Goal: Transaction & Acquisition: Purchase product/service

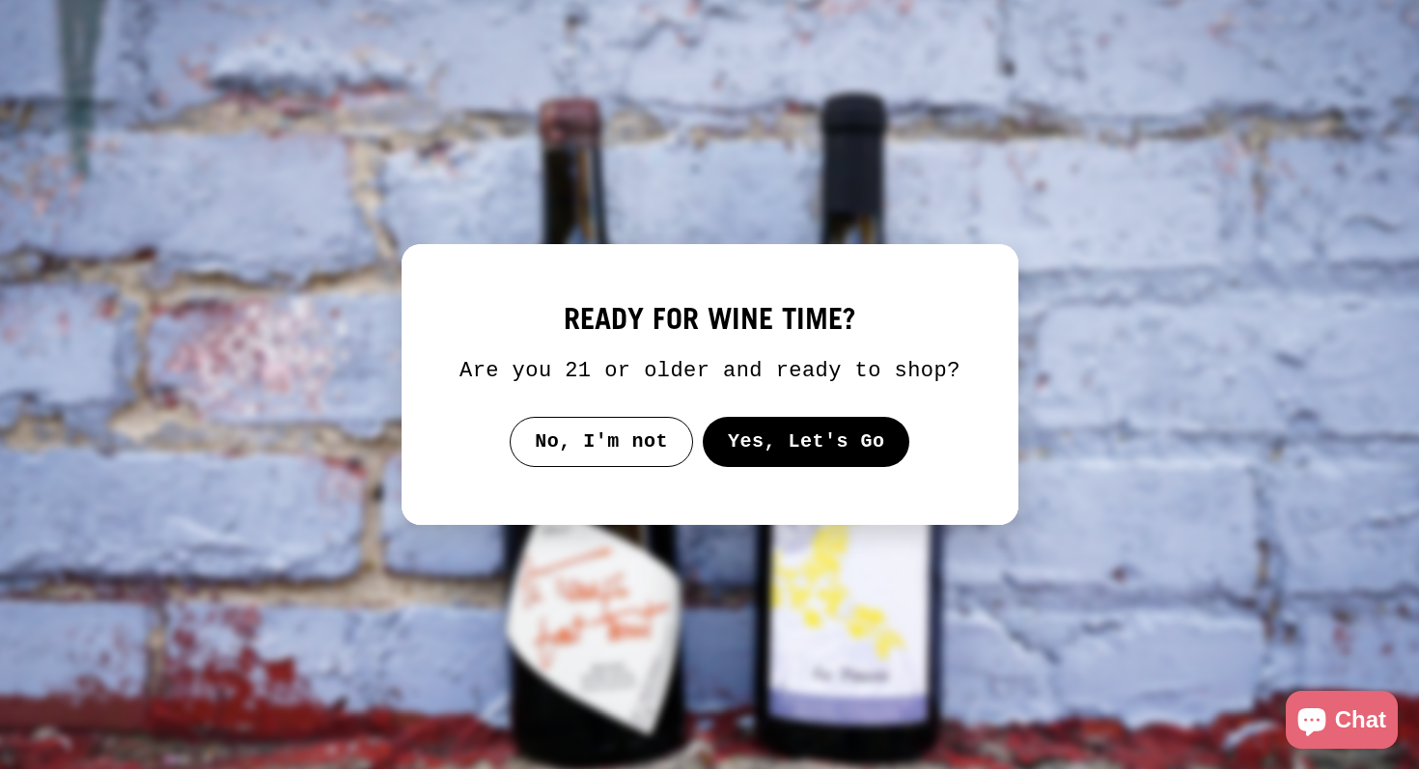
click at [738, 460] on button "Yes, Let's Go" at bounding box center [805, 442] width 207 height 50
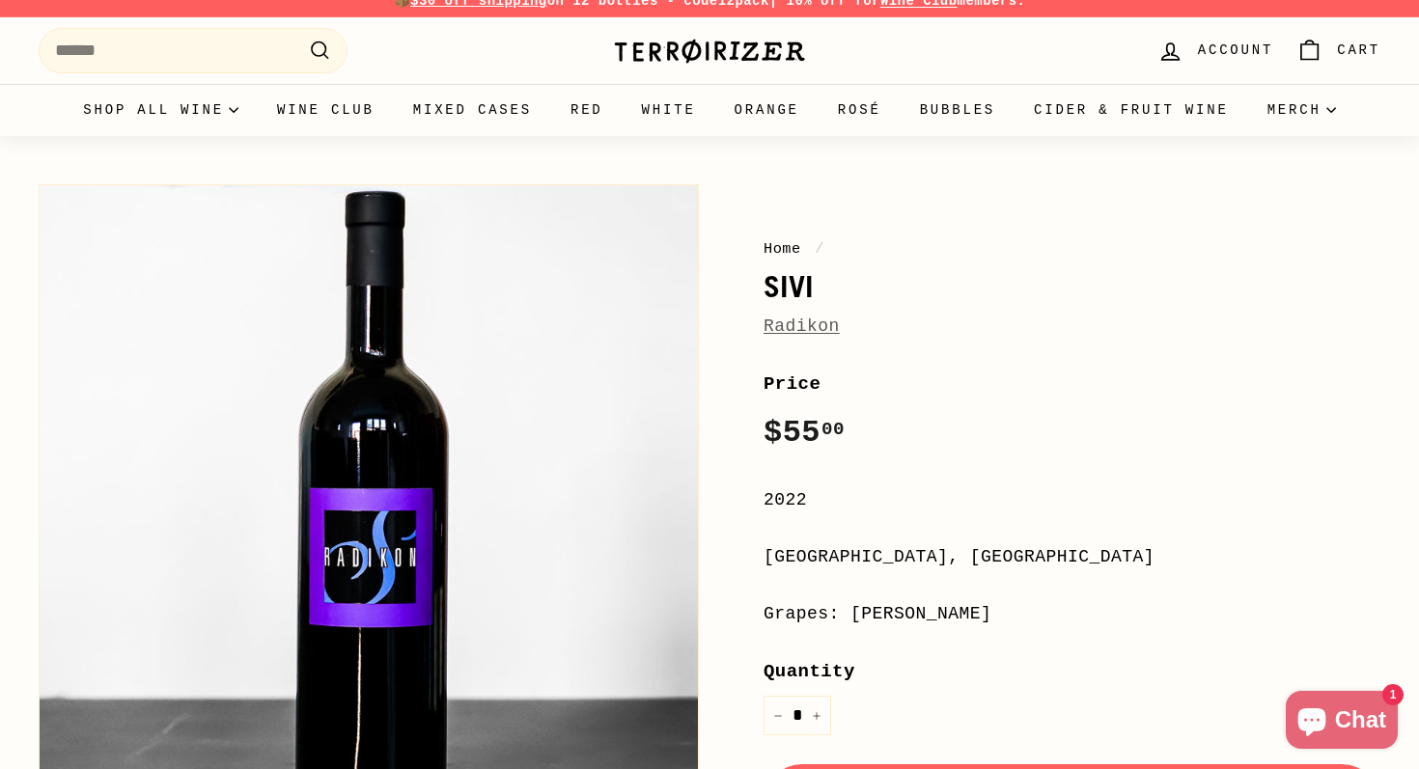
scroll to position [17, 0]
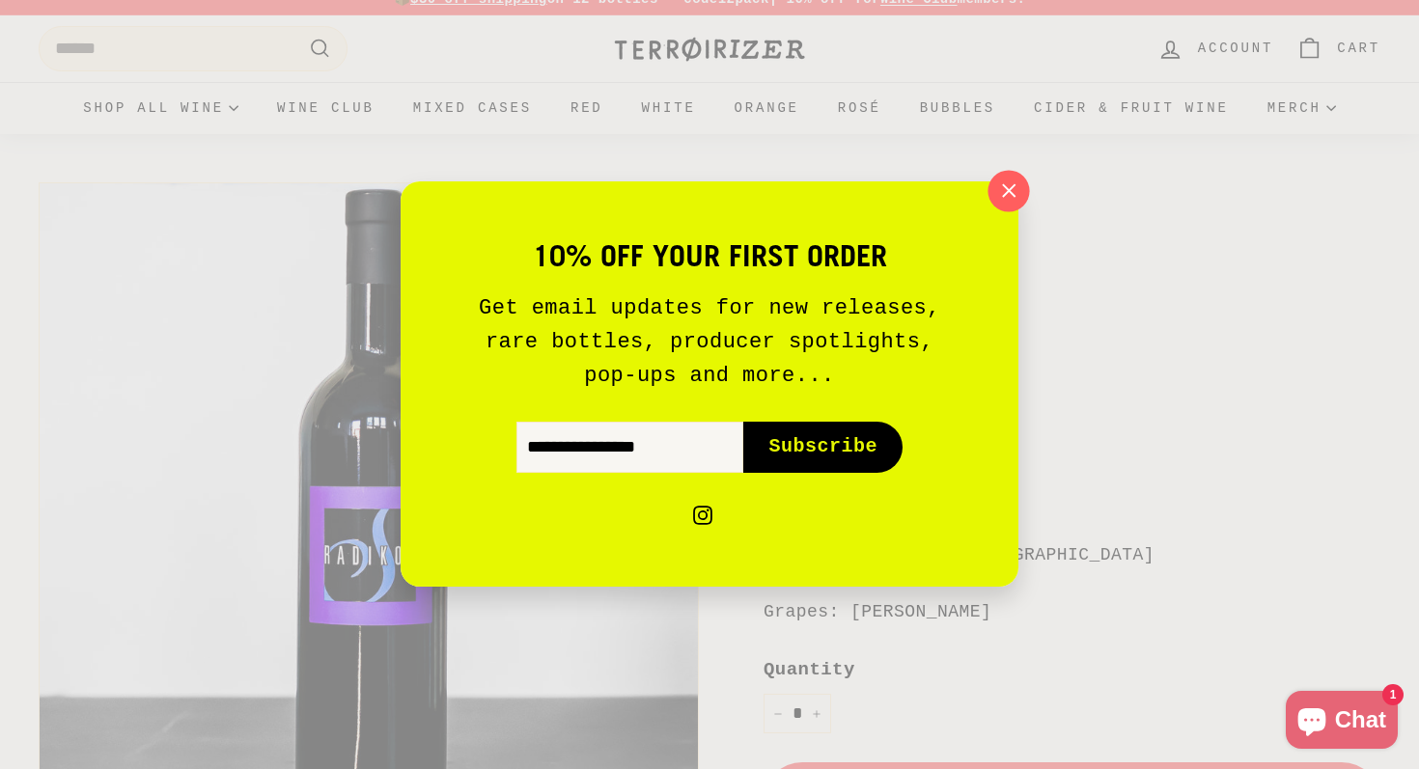
click at [1006, 198] on icon "button" at bounding box center [1008, 191] width 29 height 29
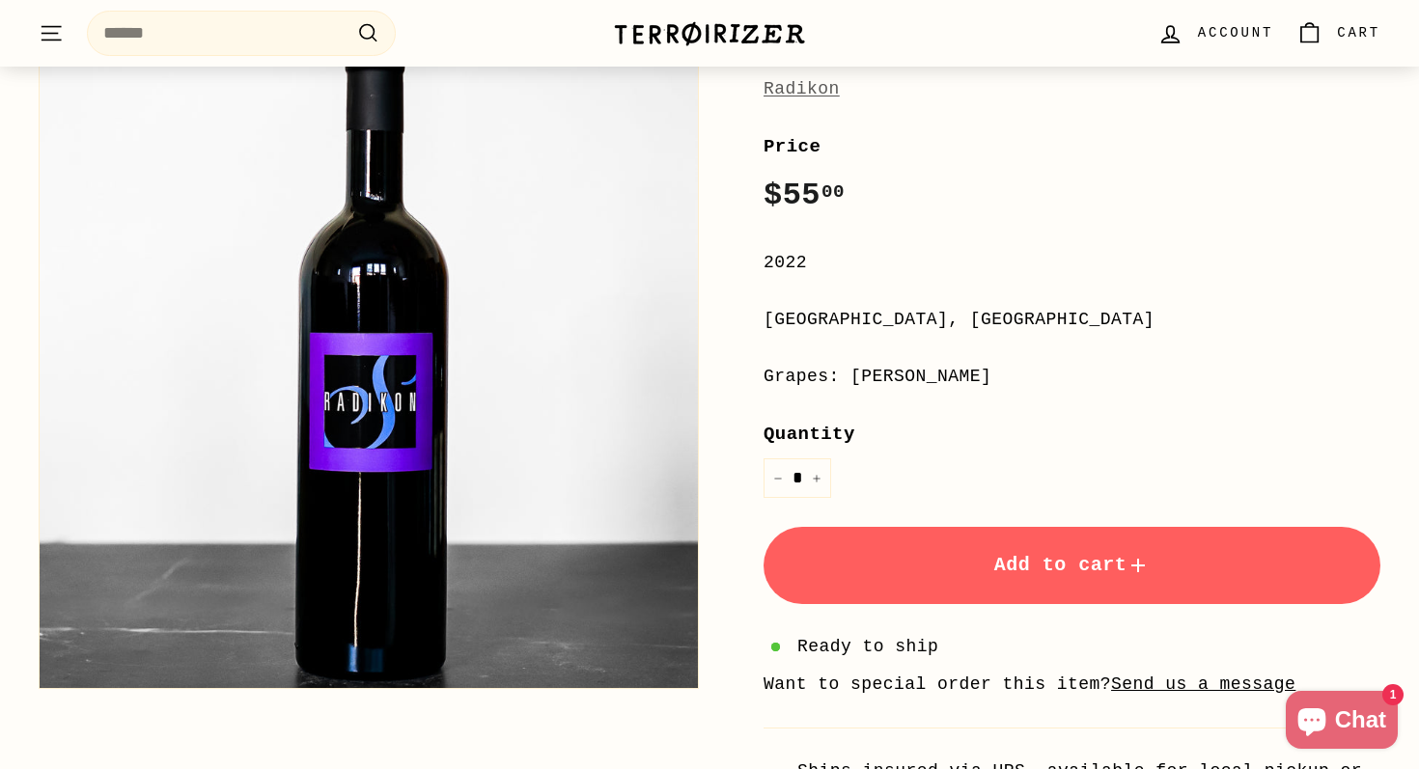
scroll to position [254, 0]
click at [942, 569] on button "Add to cart" at bounding box center [1071, 564] width 617 height 77
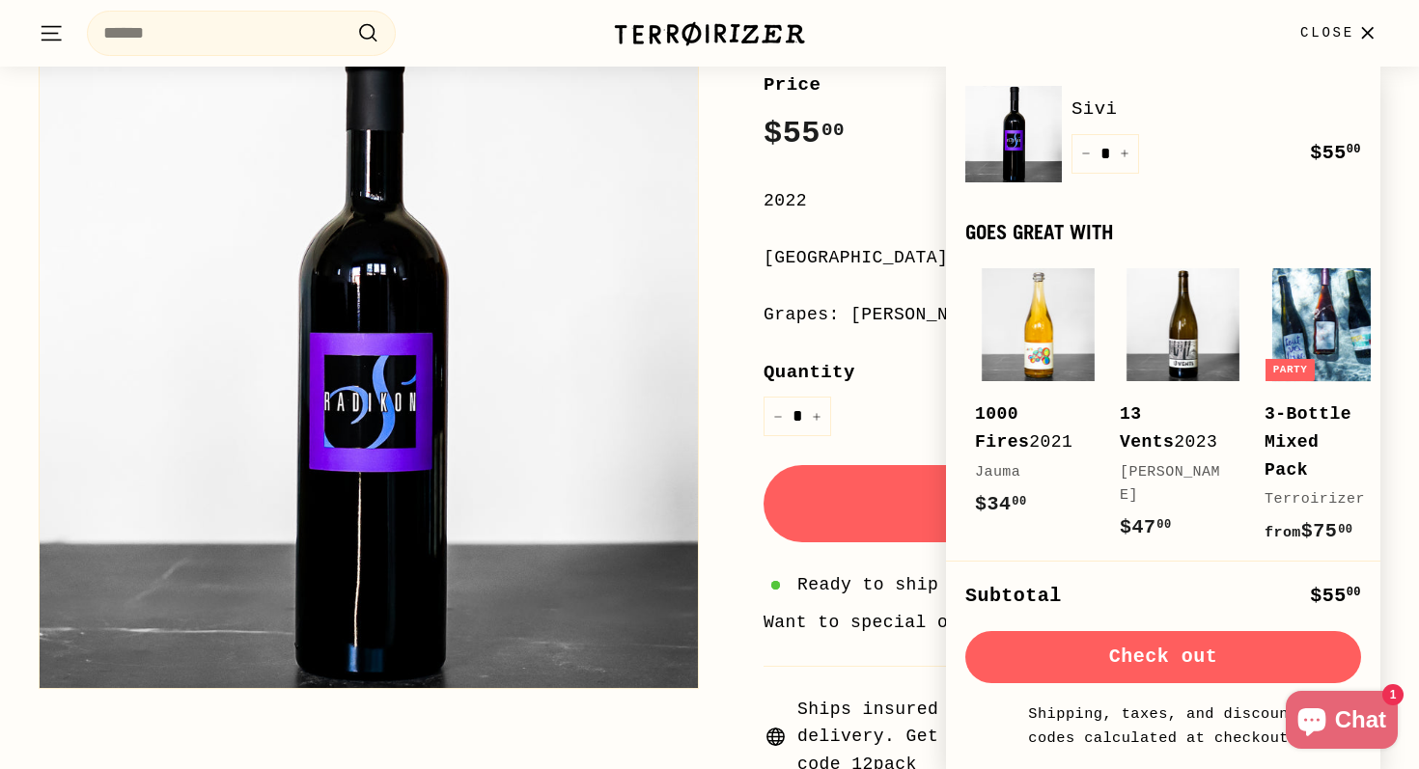
scroll to position [309, 0]
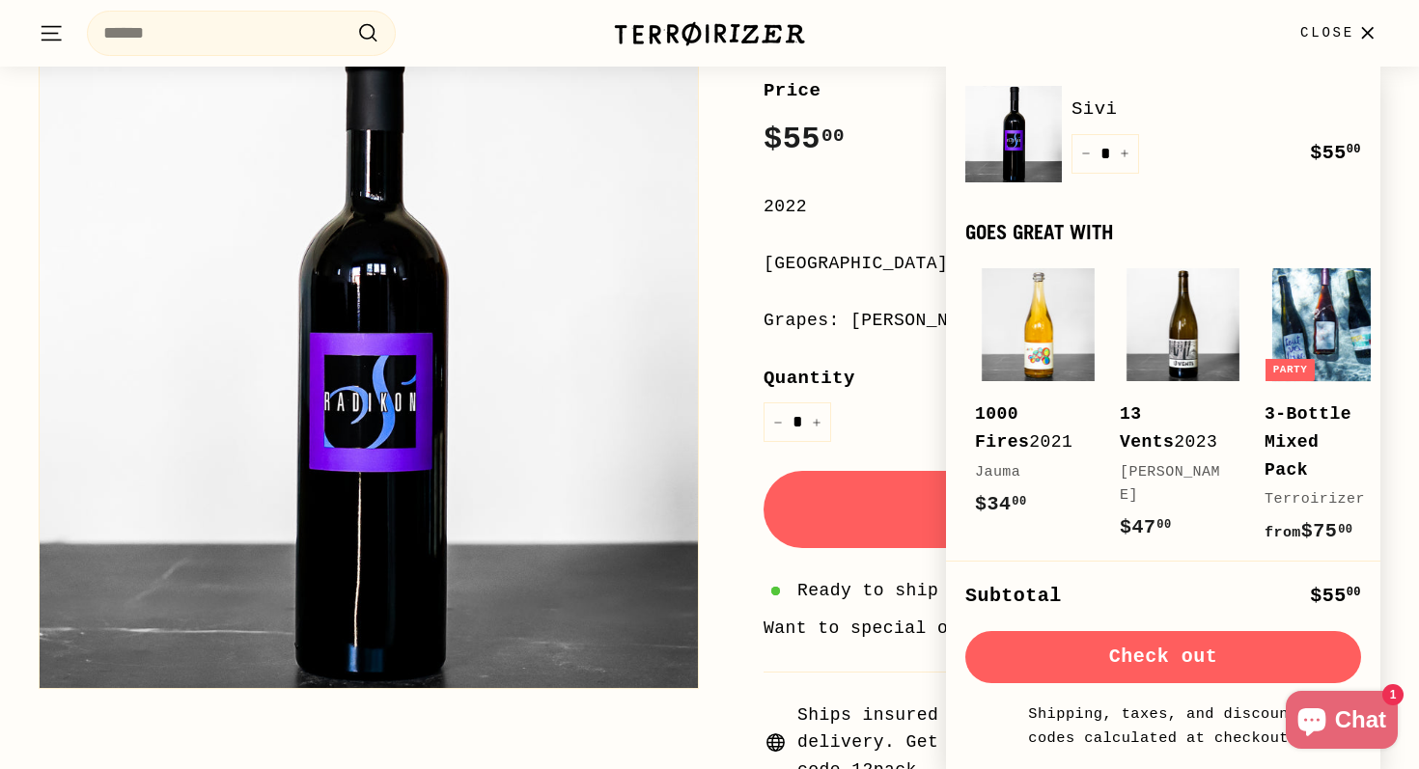
click at [1134, 644] on button "Check out" at bounding box center [1163, 657] width 396 height 52
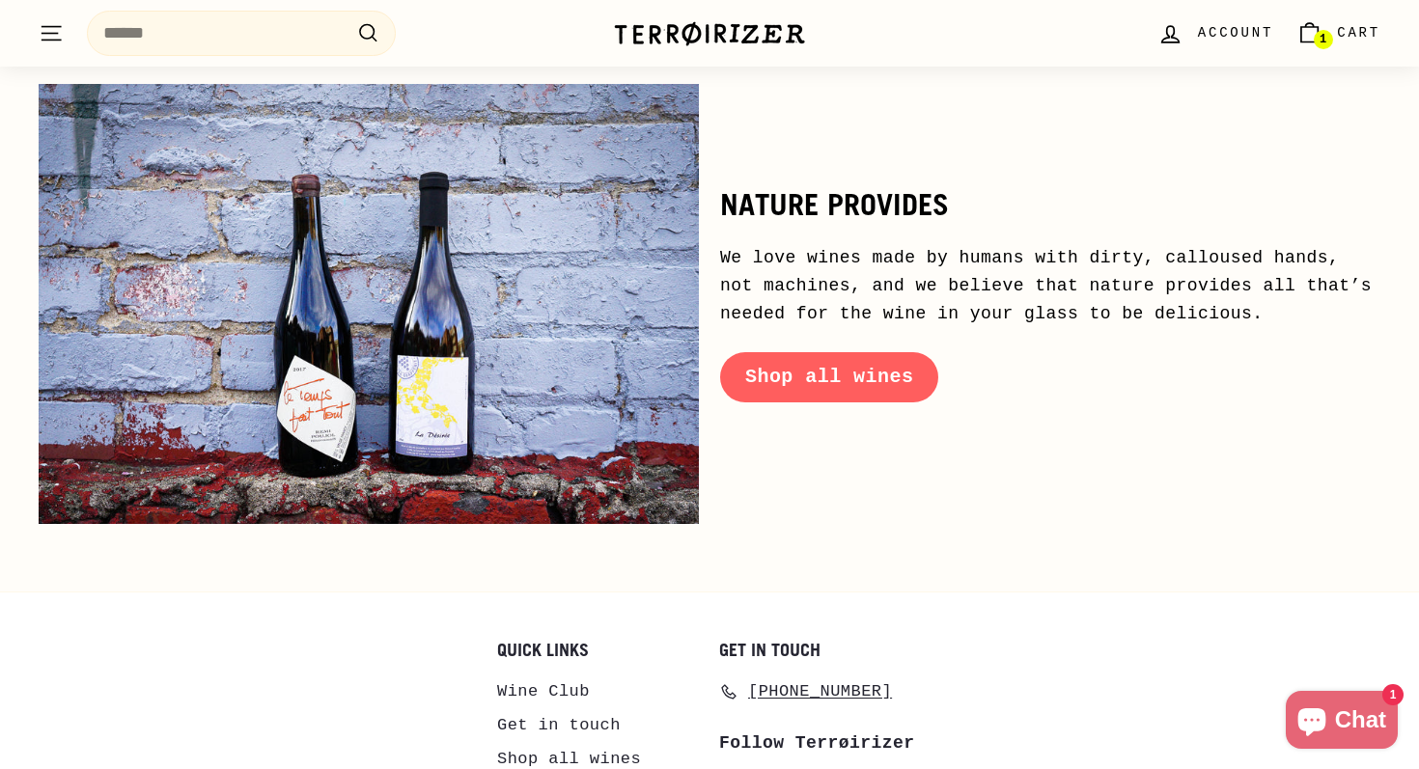
scroll to position [9408, 0]
